Goal: Task Accomplishment & Management: Use online tool/utility

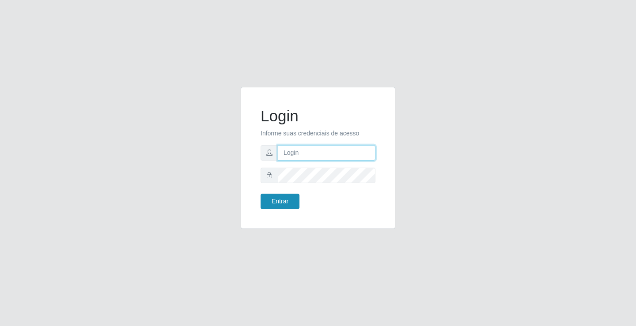
type input "[EMAIL_ADDRESS][DOMAIN_NAME]"
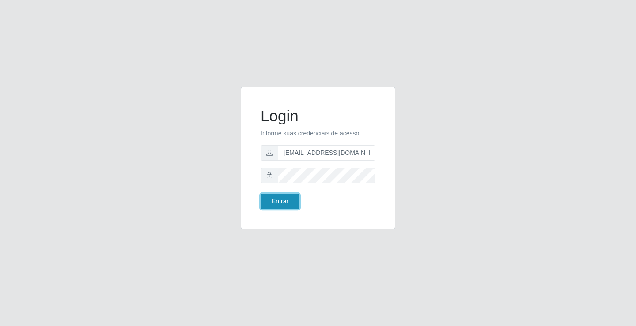
click at [278, 206] on button "Entrar" at bounding box center [279, 201] width 39 height 15
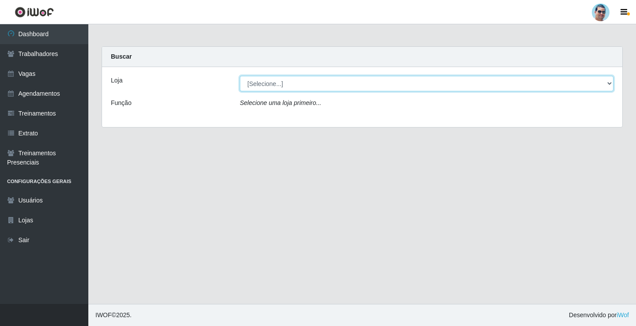
click at [299, 87] on select "[Selecione...] Mercadinho Extrabom" at bounding box center [426, 83] width 373 height 15
select select "175"
click at [240, 76] on select "[Selecione...] Mercadinho Extrabom" at bounding box center [426, 83] width 373 height 15
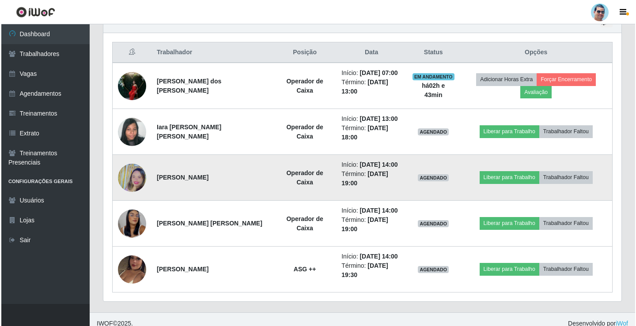
scroll to position [332, 0]
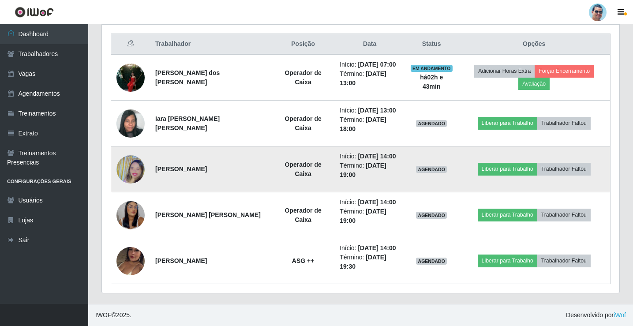
click at [134, 176] on img at bounding box center [131, 169] width 28 height 50
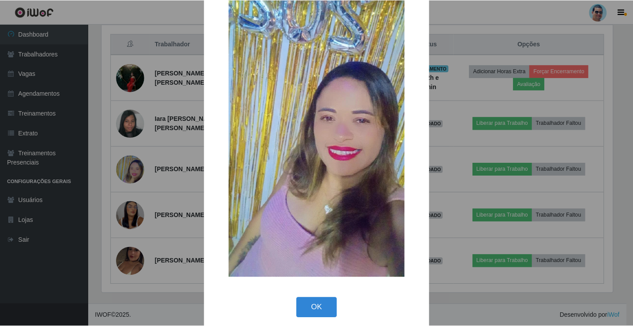
scroll to position [65, 0]
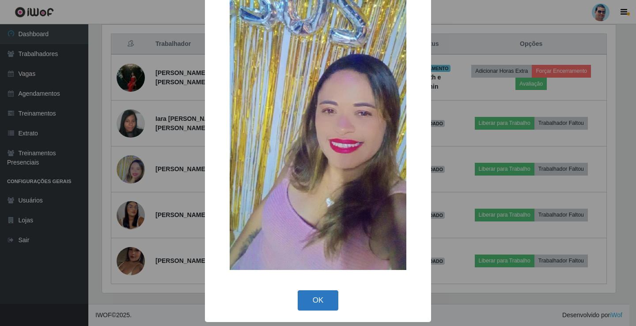
click at [310, 301] on button "OK" at bounding box center [317, 300] width 41 height 21
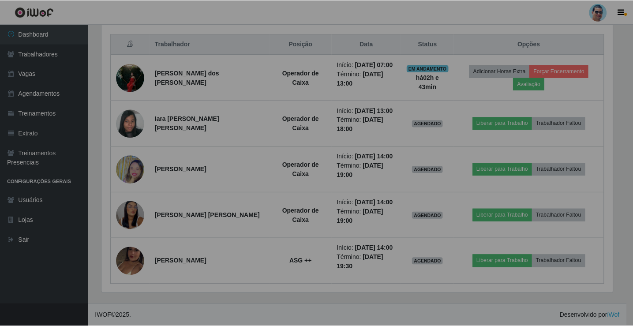
scroll to position [183, 518]
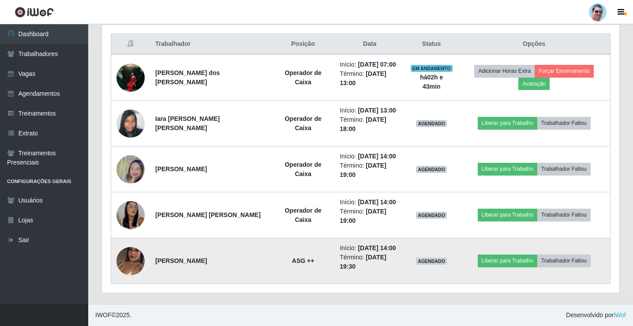
click at [126, 265] on img at bounding box center [131, 261] width 28 height 50
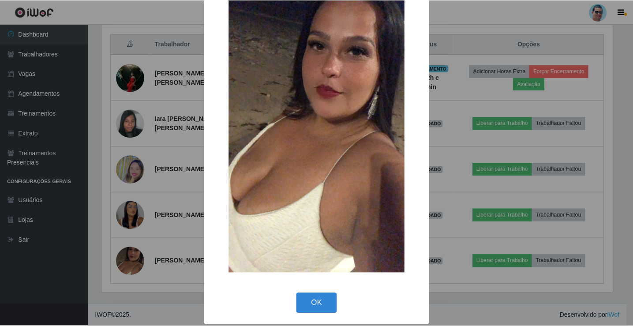
scroll to position [65, 0]
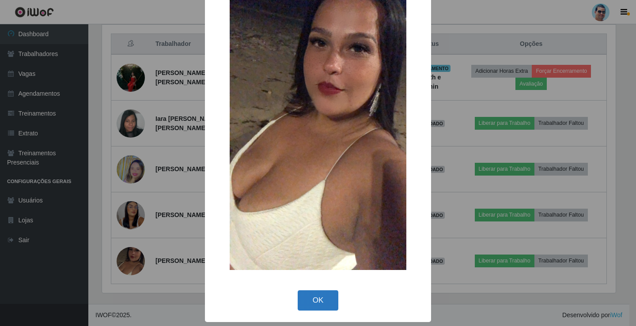
click at [320, 303] on button "OK" at bounding box center [317, 300] width 41 height 21
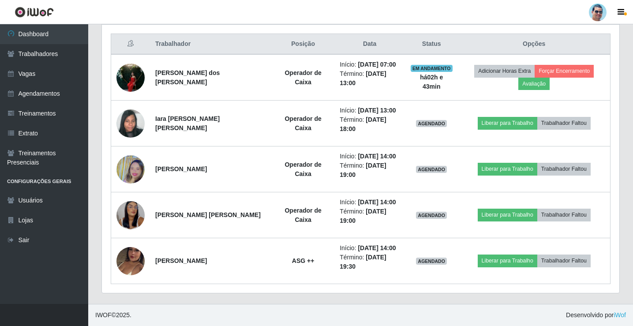
scroll to position [183, 518]
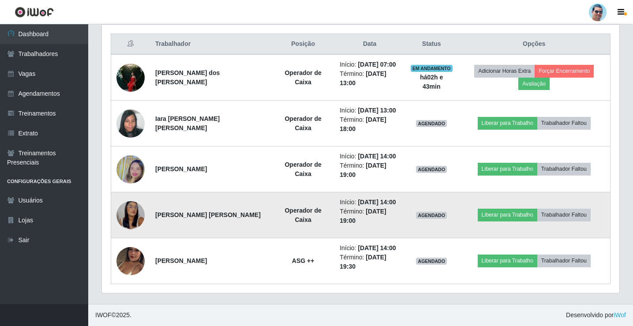
click at [130, 213] on img at bounding box center [131, 214] width 28 height 61
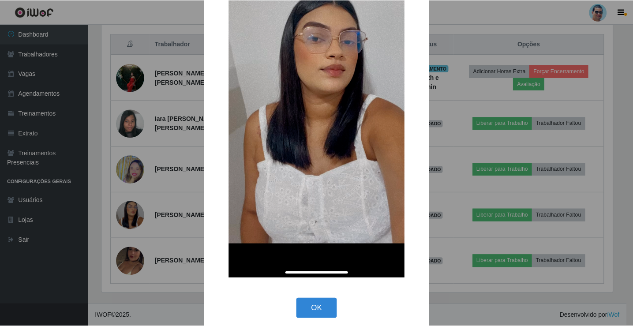
scroll to position [132, 0]
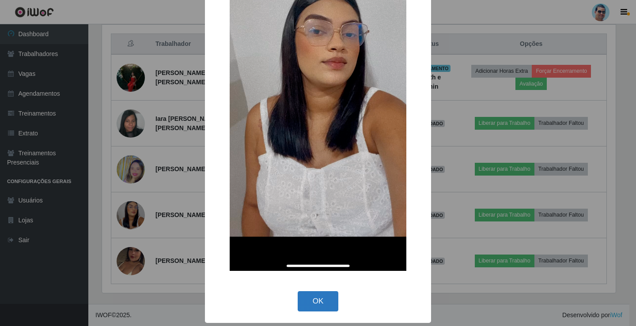
click at [312, 302] on button "OK" at bounding box center [317, 301] width 41 height 21
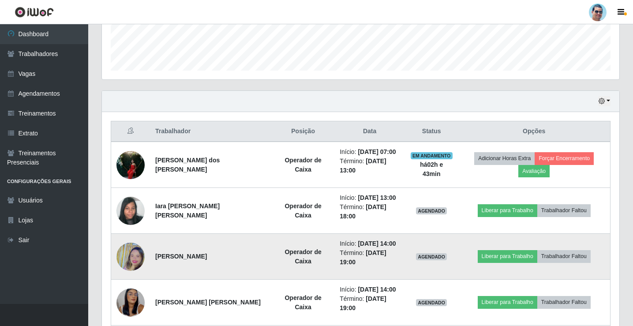
scroll to position [244, 0]
